Goal: Transaction & Acquisition: Purchase product/service

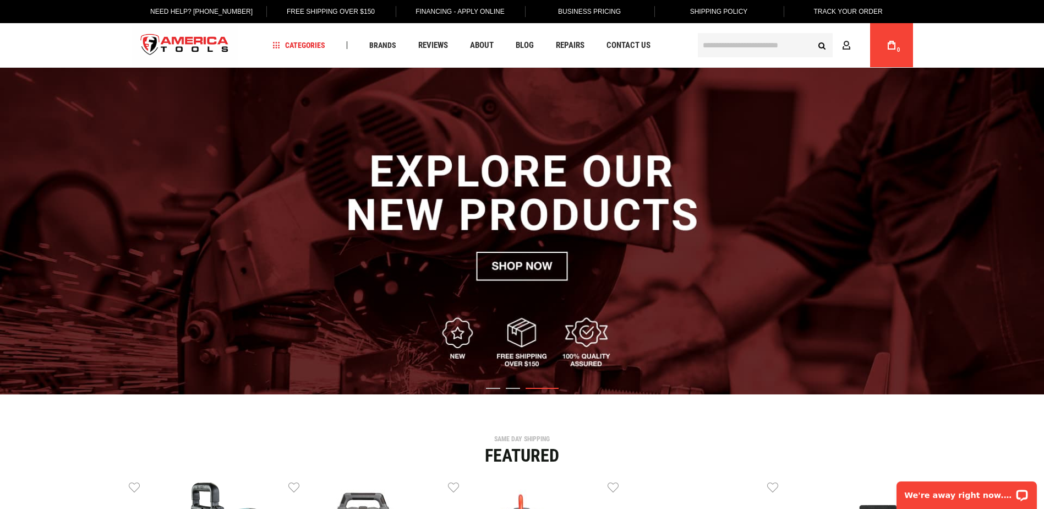
click at [777, 47] on input "text" at bounding box center [765, 45] width 135 height 24
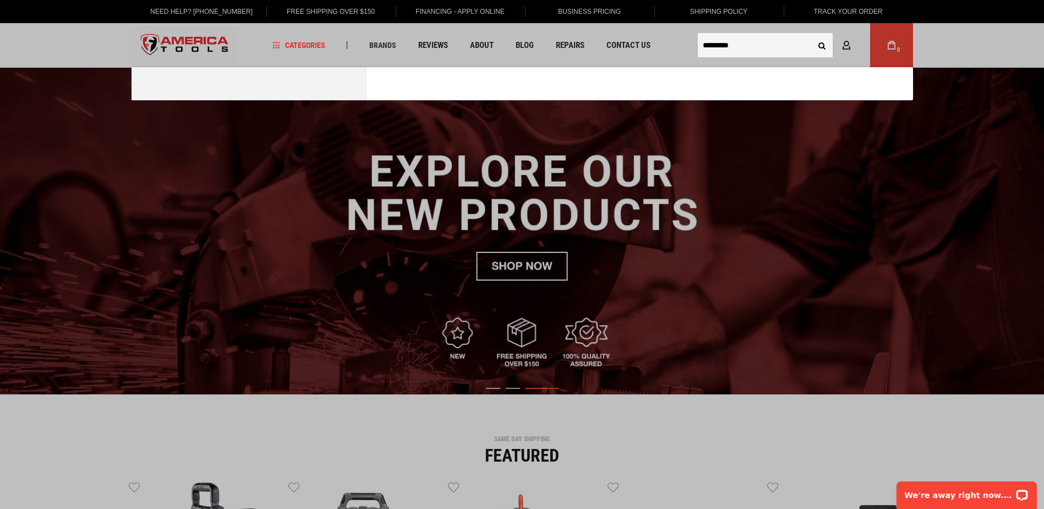
type input "*********"
click at [812, 35] on button "Search" at bounding box center [822, 45] width 21 height 21
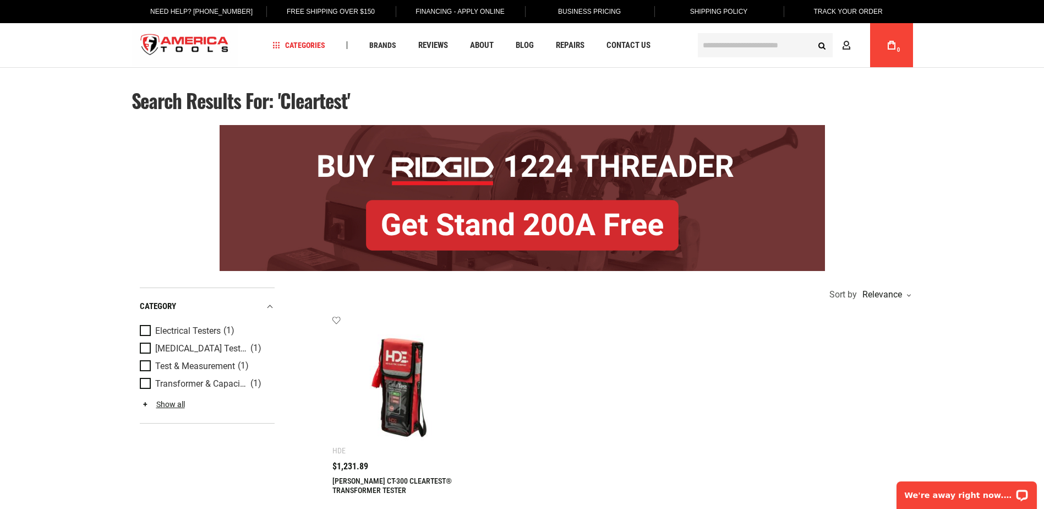
click at [374, 470] on div "$1,231.89" at bounding box center [401, 466] width 139 height 9
click at [374, 425] on img at bounding box center [401, 384] width 117 height 117
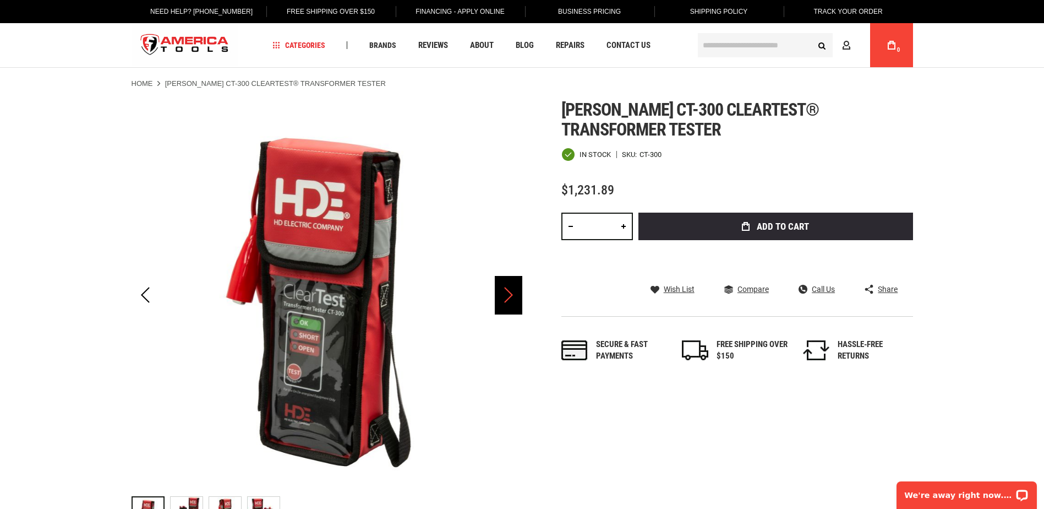
click at [508, 302] on div "Next" at bounding box center [509, 295] width 28 height 39
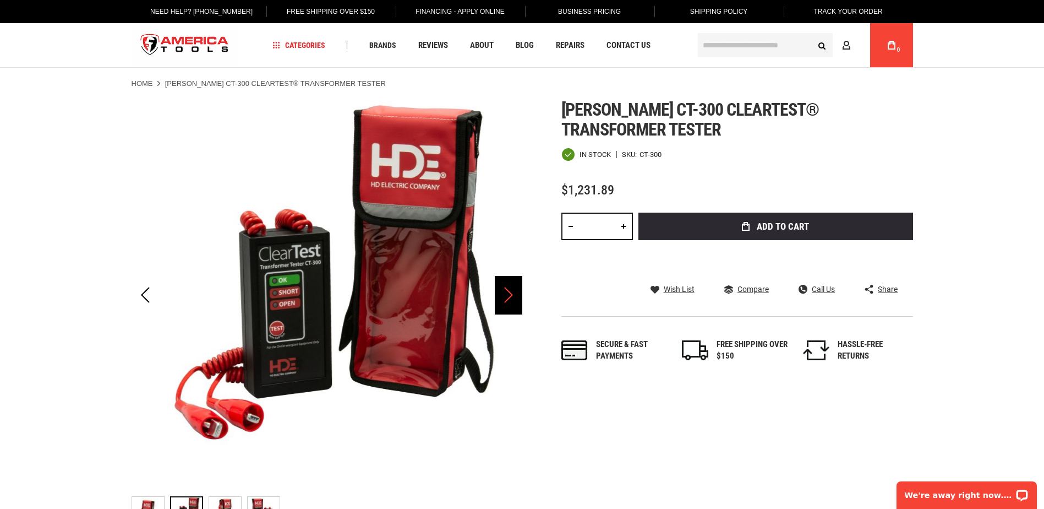
click at [508, 302] on div "Next" at bounding box center [509, 295] width 28 height 39
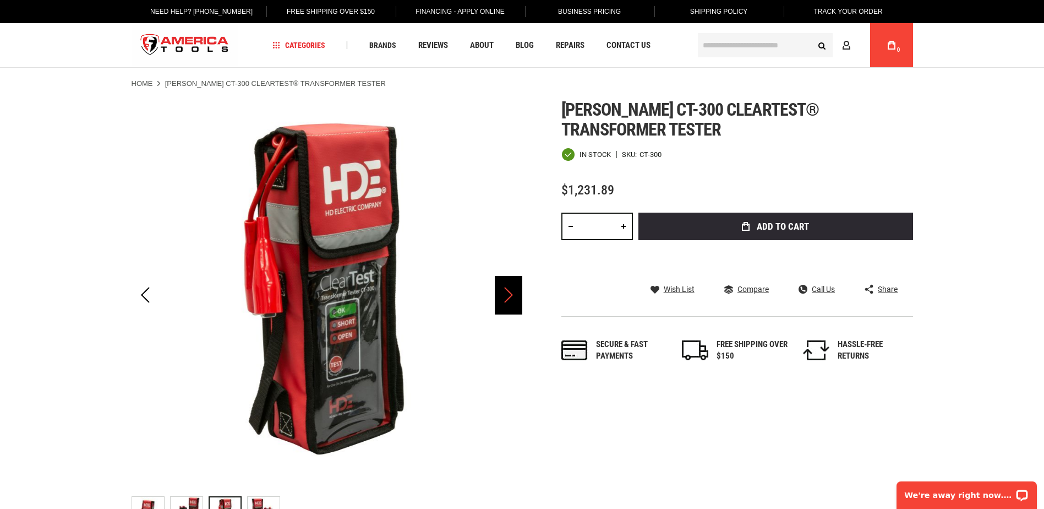
click at [508, 302] on div "Next" at bounding box center [509, 295] width 28 height 39
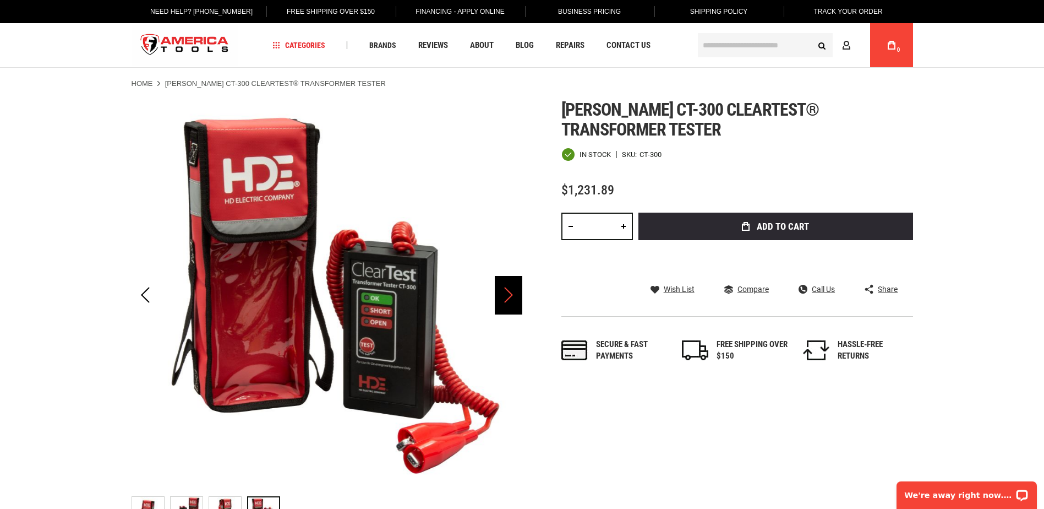
click at [508, 302] on div "Next" at bounding box center [509, 295] width 28 height 39
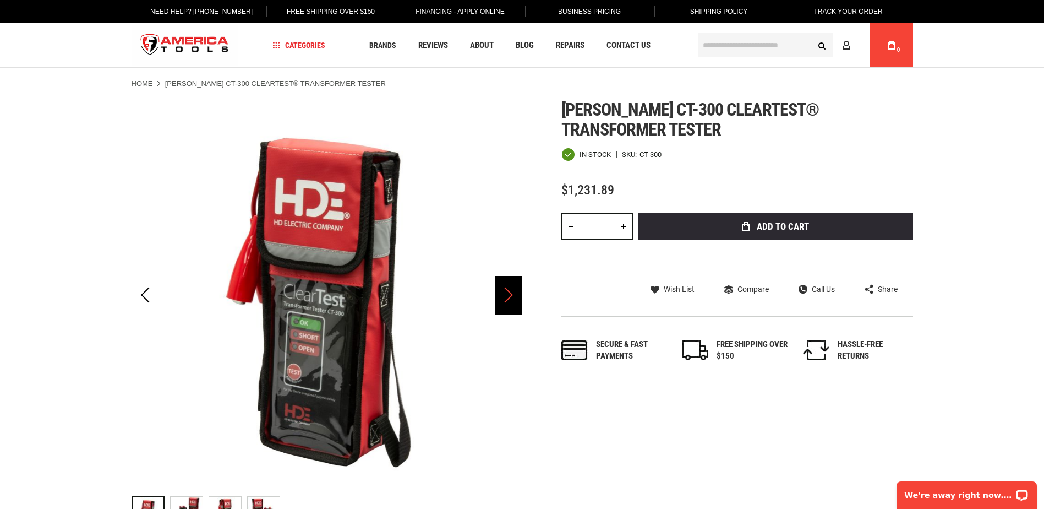
click at [508, 302] on div "Next" at bounding box center [509, 295] width 28 height 39
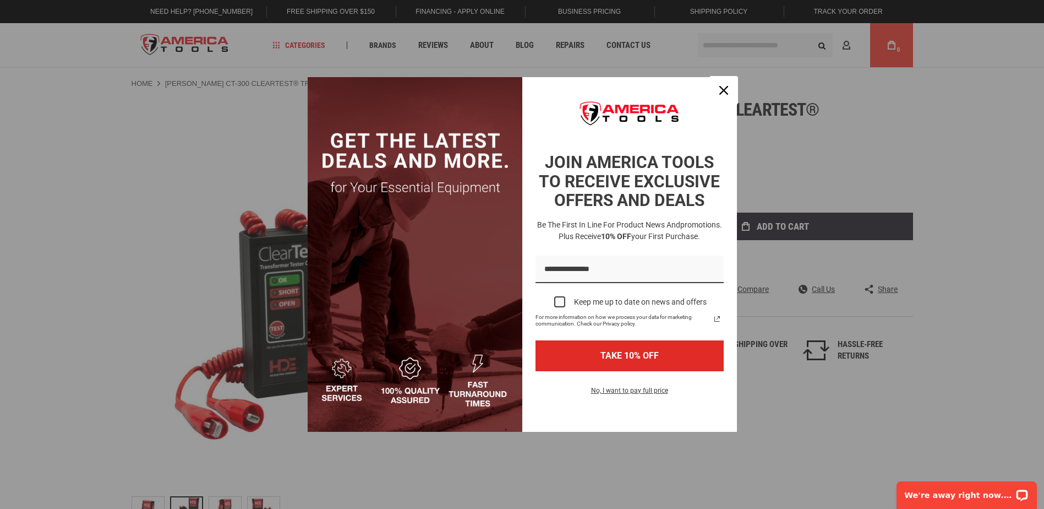
drag, startPoint x: 728, startPoint y: 84, endPoint x: 709, endPoint y: 128, distance: 47.3
click at [728, 84] on div "Close" at bounding box center [724, 90] width 18 height 18
